Goal: Task Accomplishment & Management: Use online tool/utility

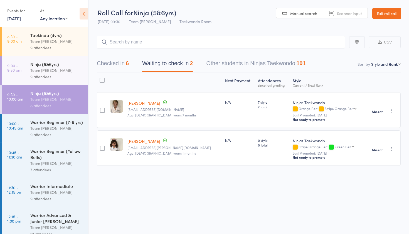
click at [61, 161] on div "Team [PERSON_NAME]" at bounding box center [56, 163] width 53 height 6
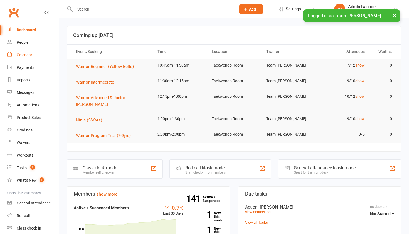
click at [24, 56] on div "Calendar" at bounding box center [25, 55] width 16 height 4
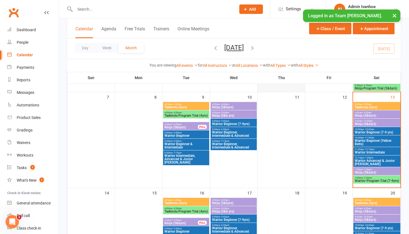
scroll to position [131, 0]
click at [368, 139] on span "Warrior Beginner (Yellow Belts)" at bounding box center [377, 142] width 45 height 7
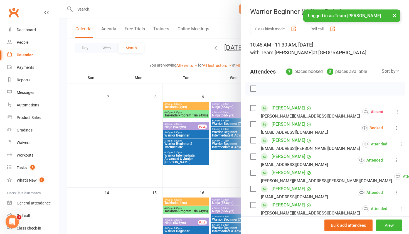
click at [327, 30] on button "Roll call" at bounding box center [323, 29] width 35 height 10
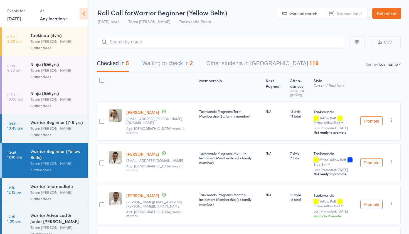
click at [174, 65] on button "Waiting to check in 2" at bounding box center [167, 64] width 51 height 15
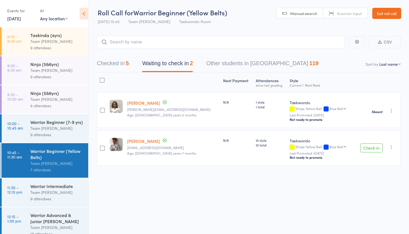
click at [390, 149] on button "button" at bounding box center [391, 147] width 7 height 7
click at [363, 208] on li "Mark absent" at bounding box center [372, 211] width 46 height 8
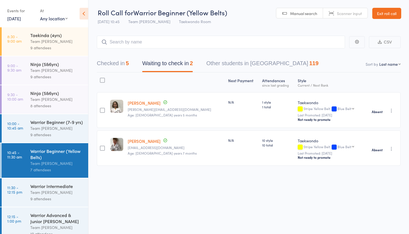
click at [110, 65] on button "Checked in 5" at bounding box center [113, 64] width 32 height 15
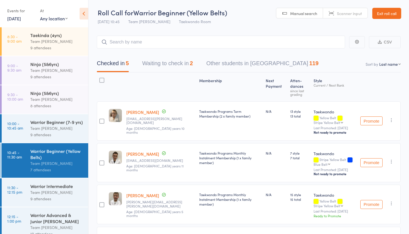
click at [192, 61] on div "2" at bounding box center [191, 63] width 3 height 6
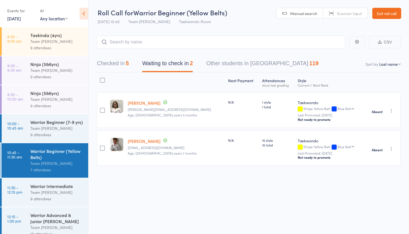
click at [107, 60] on button "Checked in 5" at bounding box center [113, 64] width 32 height 15
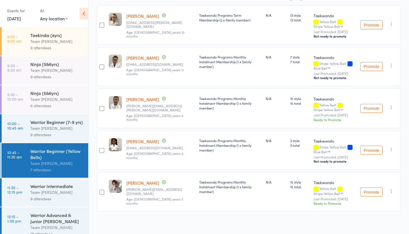
scroll to position [95, 0]
click at [379, 109] on button "Promote" at bounding box center [371, 108] width 22 height 9
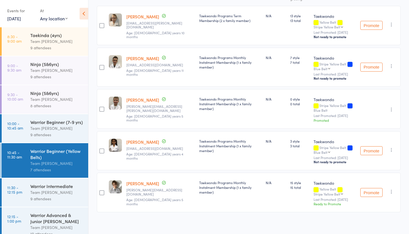
click at [371, 191] on button "Promote" at bounding box center [371, 192] width 22 height 9
